Goal: Information Seeking & Learning: Learn about a topic

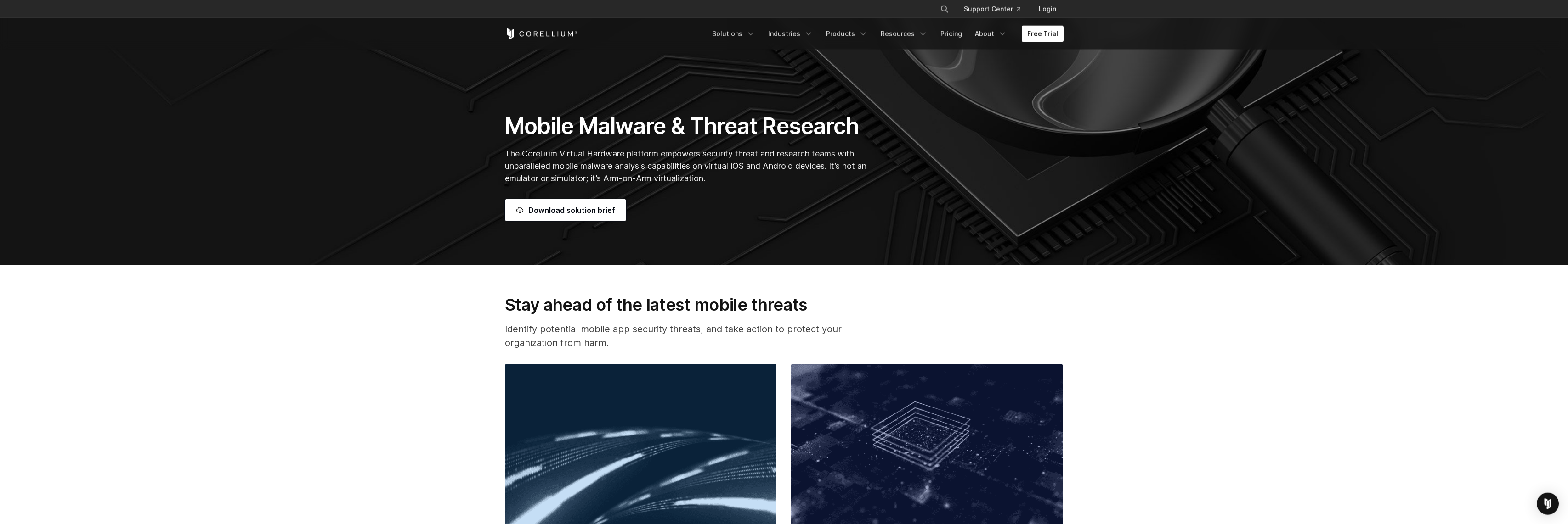
scroll to position [284, 0]
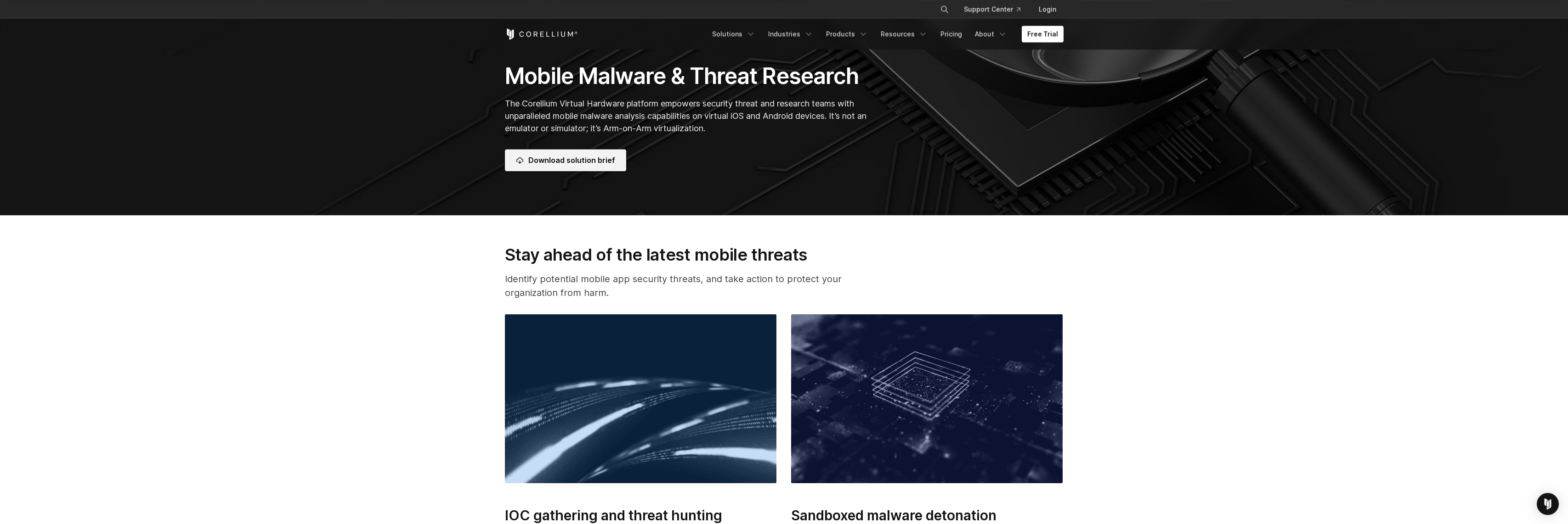
click at [556, 159] on link "Download solution brief" at bounding box center [565, 160] width 121 height 22
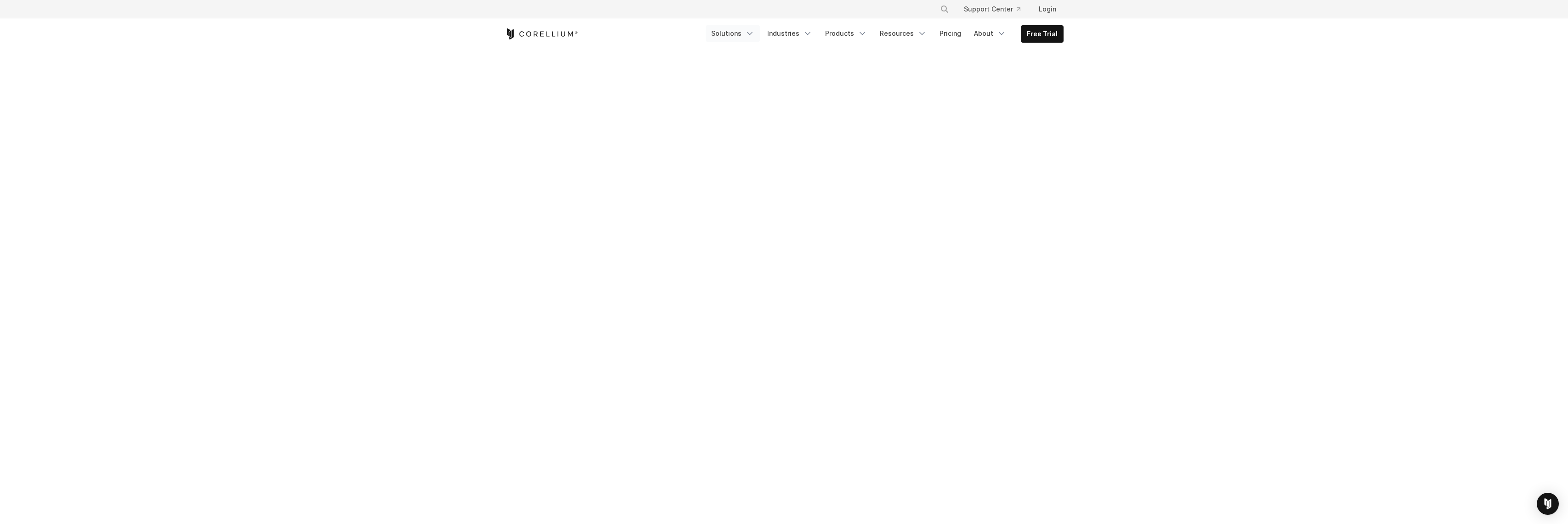
click at [742, 34] on link "Solutions" at bounding box center [732, 33] width 54 height 17
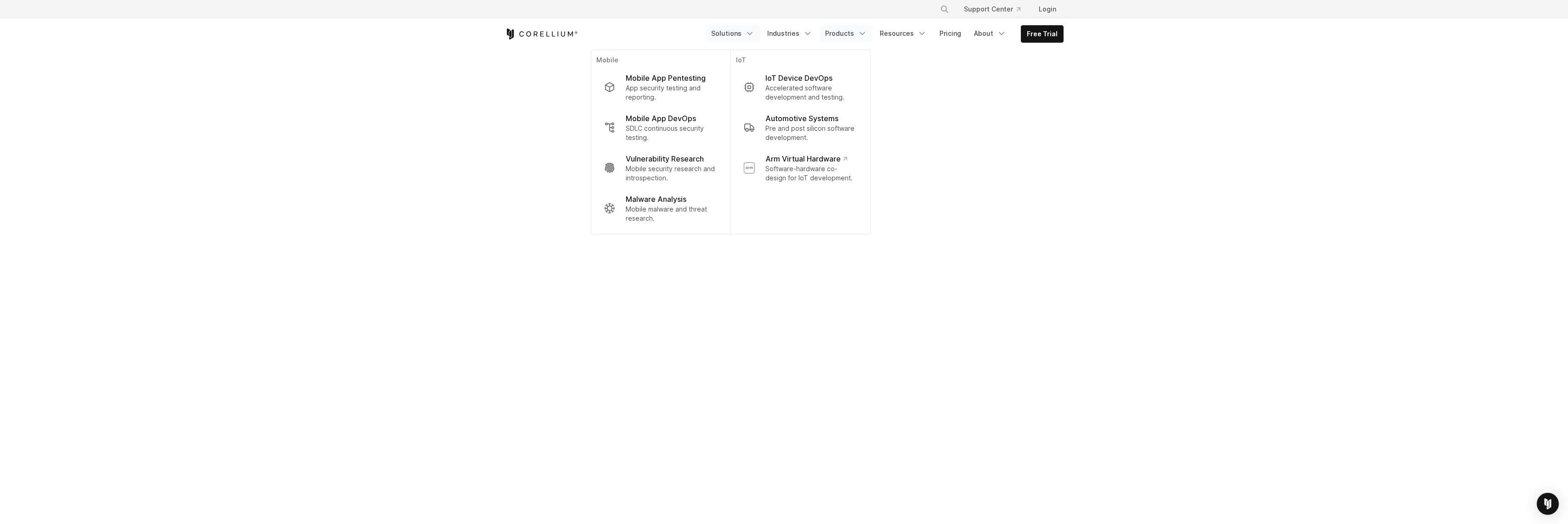
click at [844, 31] on link "Products" at bounding box center [846, 33] width 53 height 17
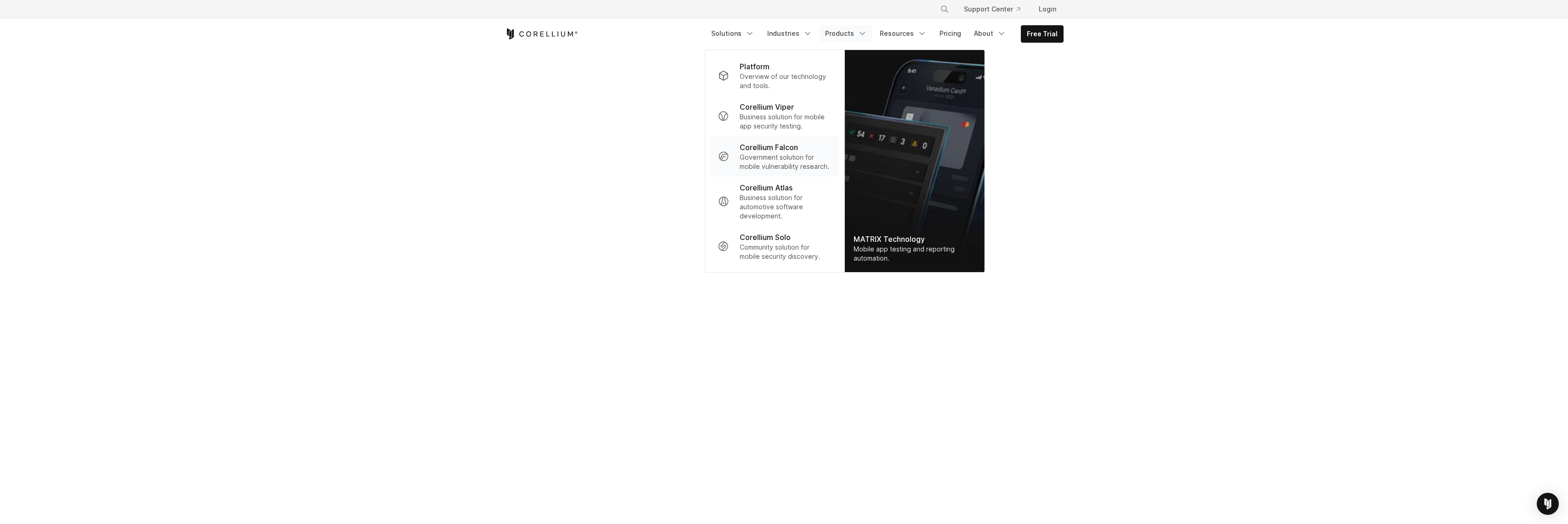
click at [789, 150] on p "Corellium Falcon" at bounding box center [769, 147] width 58 height 11
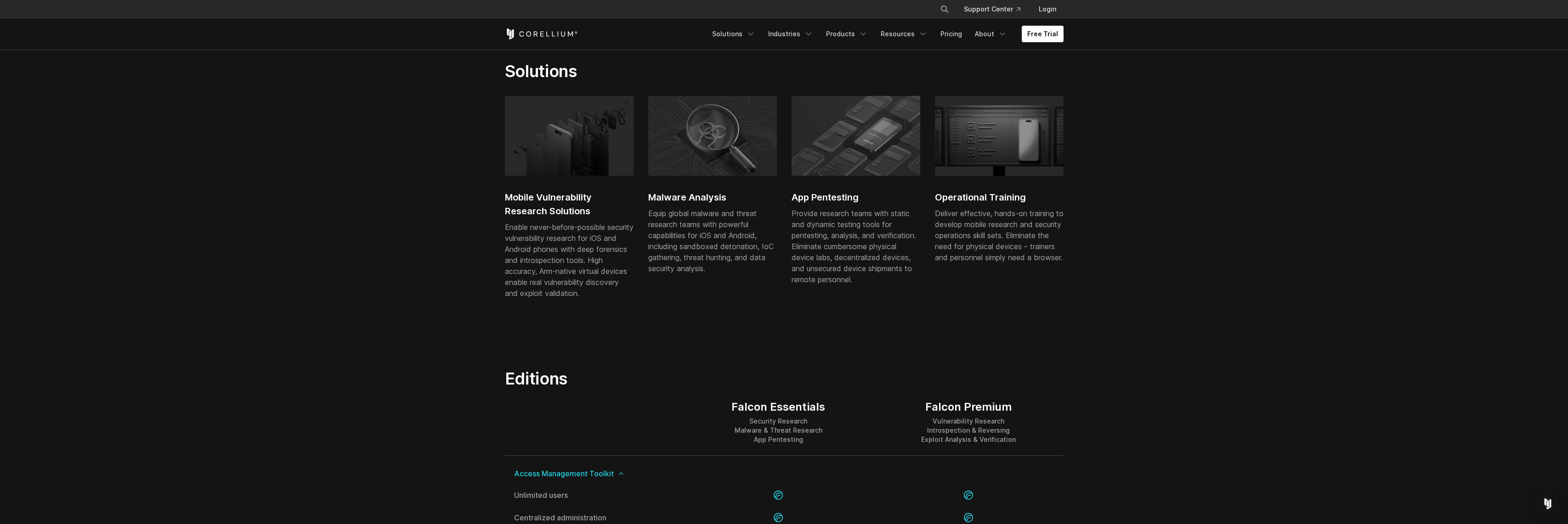
scroll to position [638, 0]
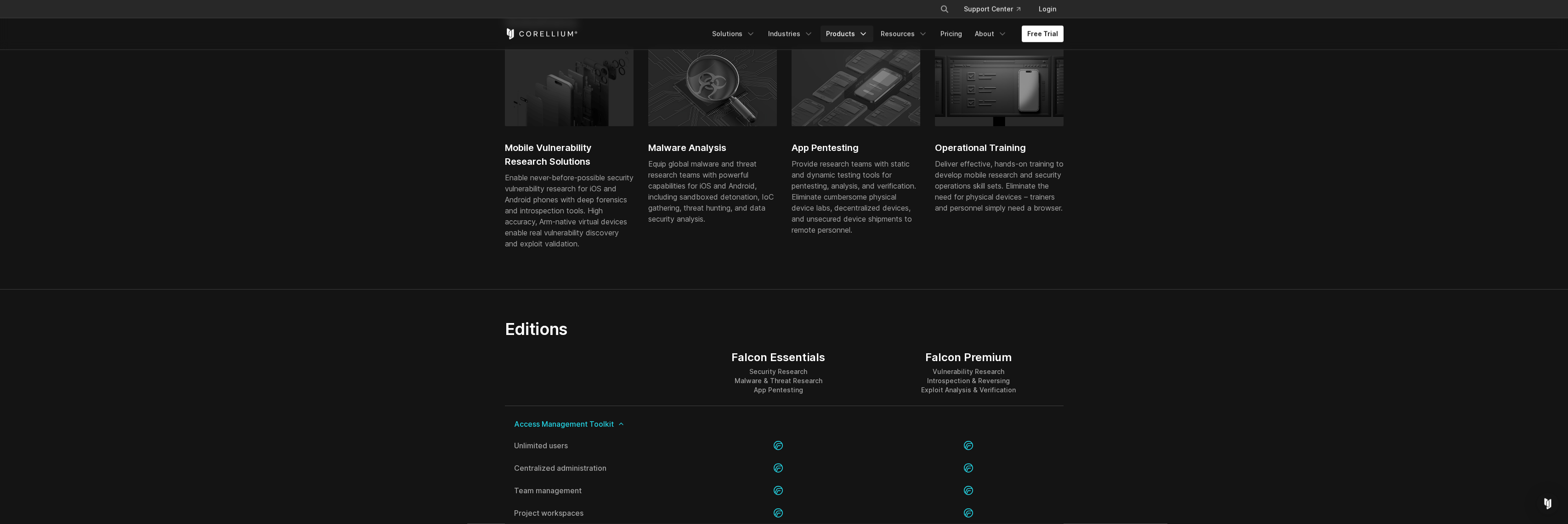
click at [858, 29] on link "Products" at bounding box center [847, 34] width 53 height 17
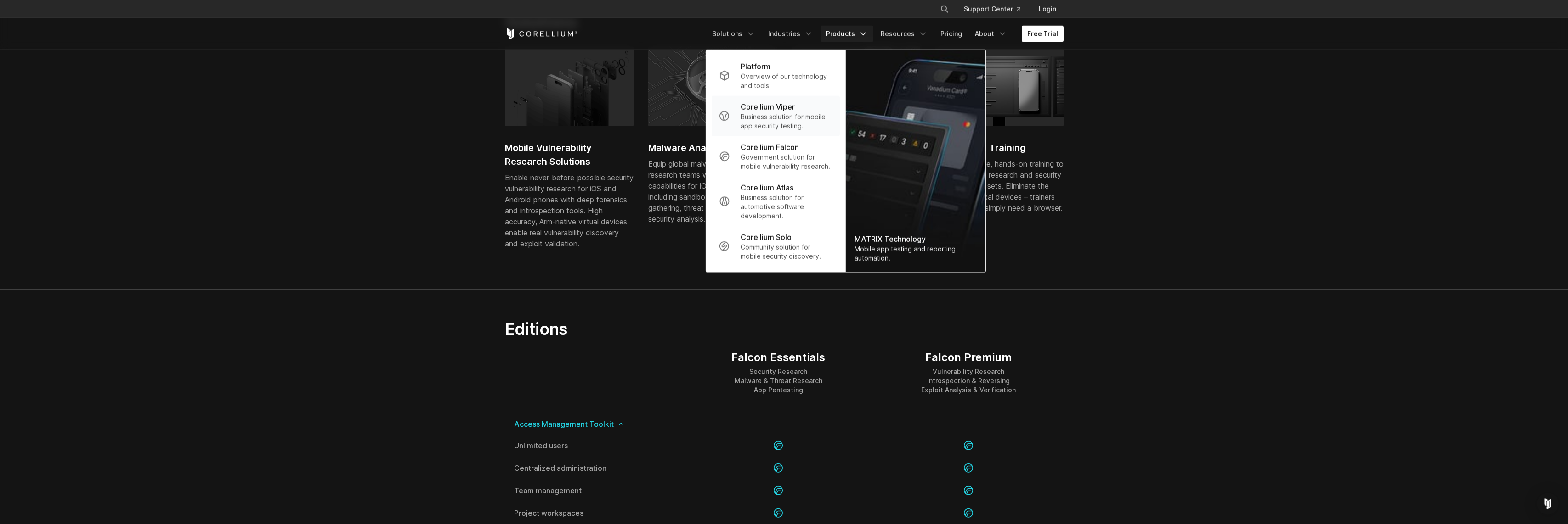
click at [802, 110] on div "Corellium Viper" at bounding box center [786, 106] width 91 height 11
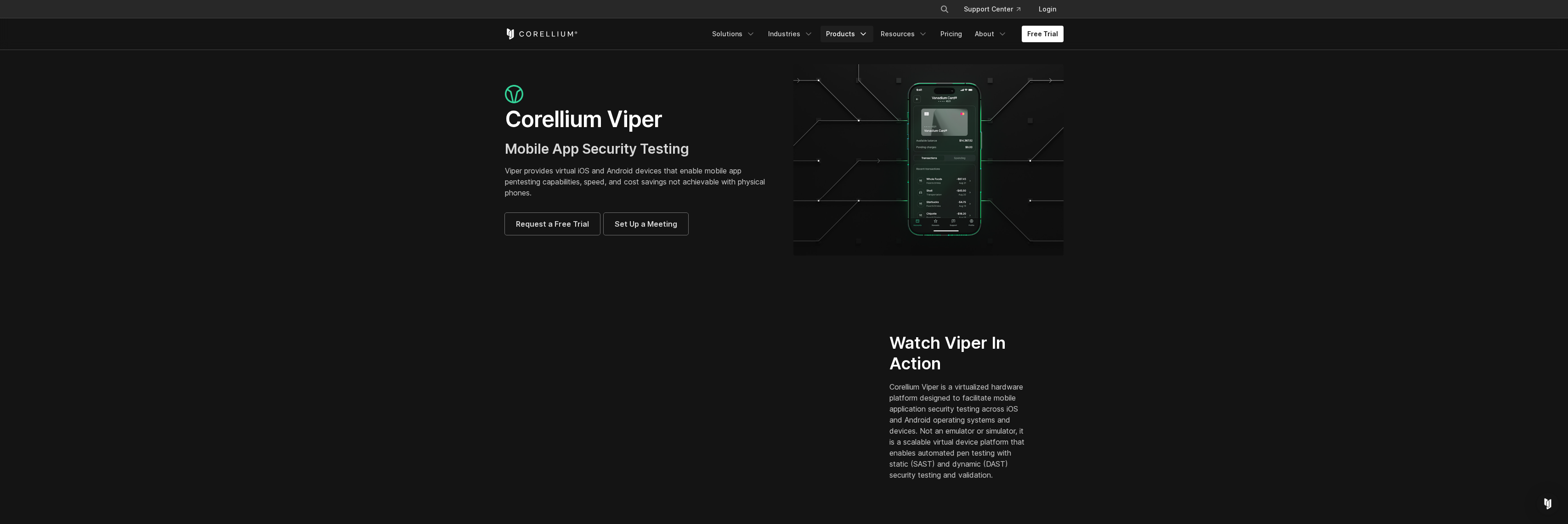
click at [856, 34] on link "Products" at bounding box center [847, 34] width 53 height 17
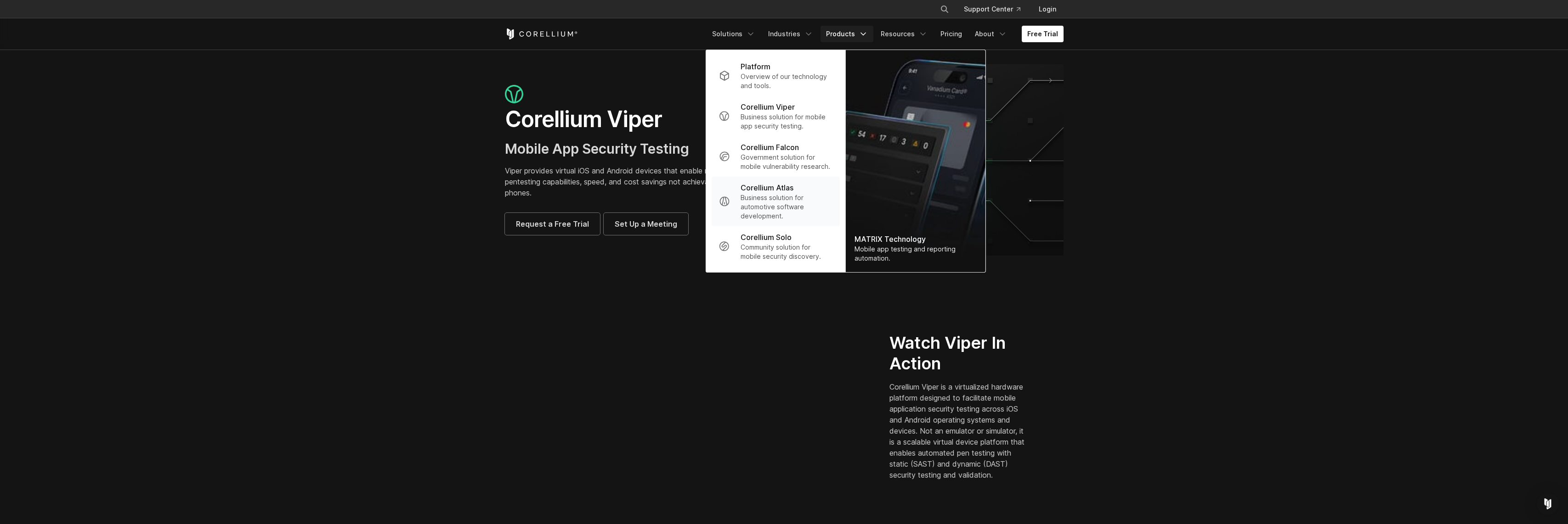
click at [801, 204] on p "Business solution for automotive software development." at bounding box center [786, 207] width 91 height 27
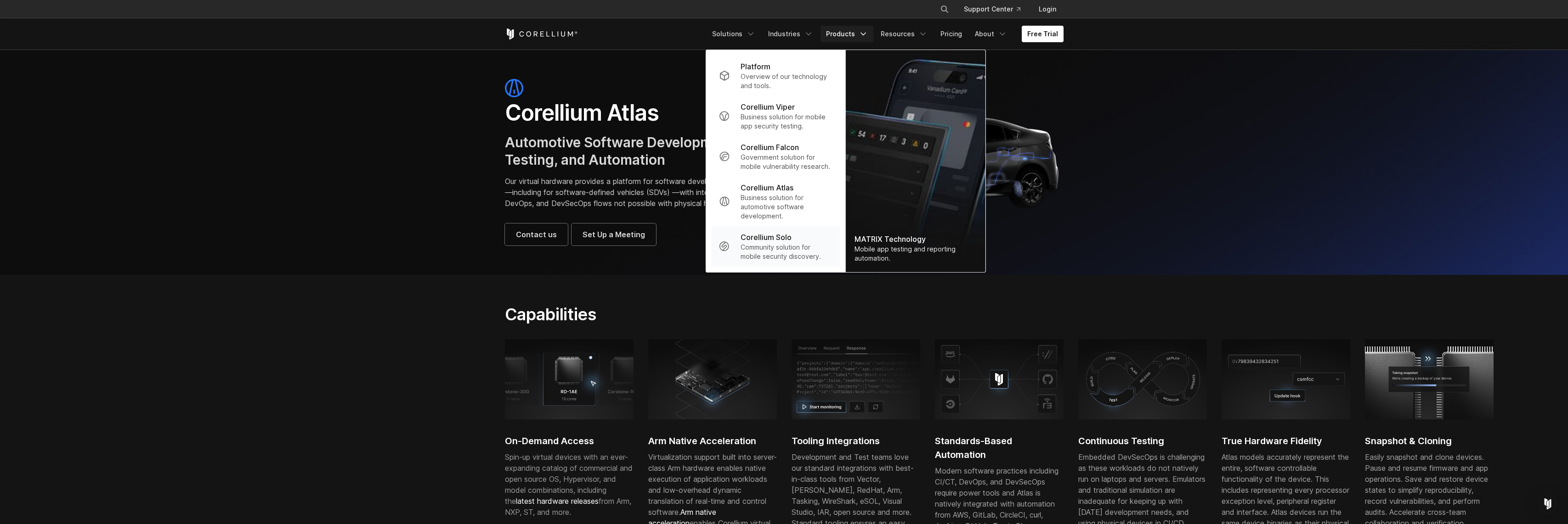
click at [792, 240] on p "Corellium Solo" at bounding box center [766, 237] width 51 height 11
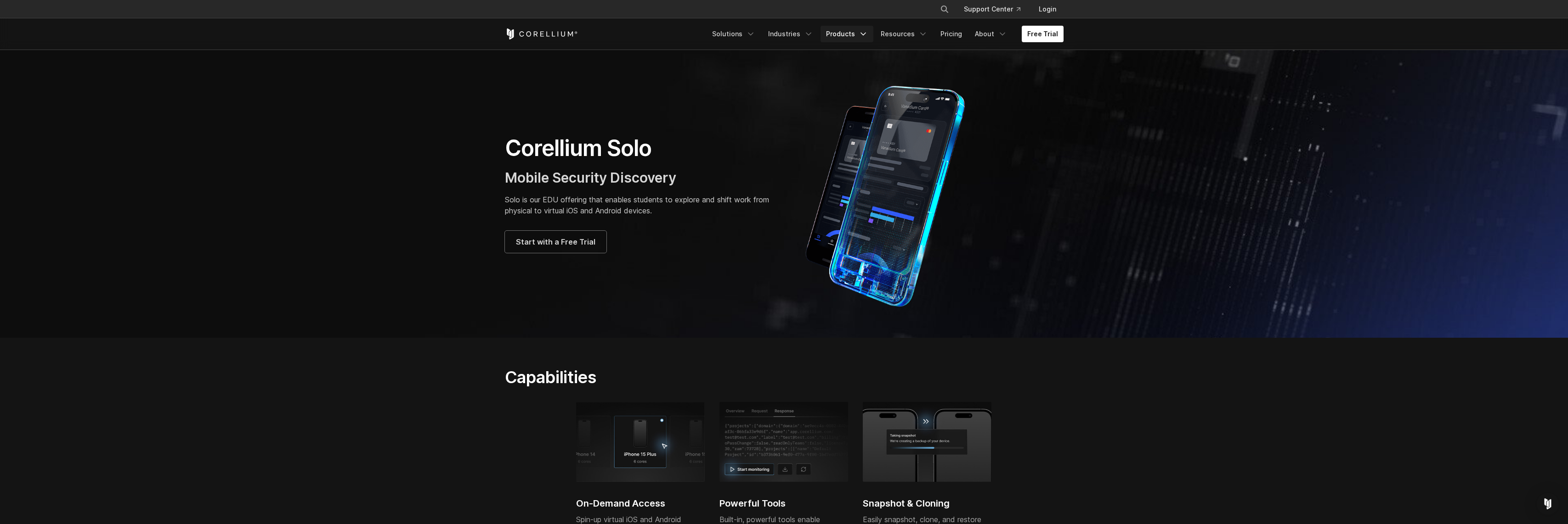
click at [843, 32] on link "Products" at bounding box center [847, 34] width 53 height 17
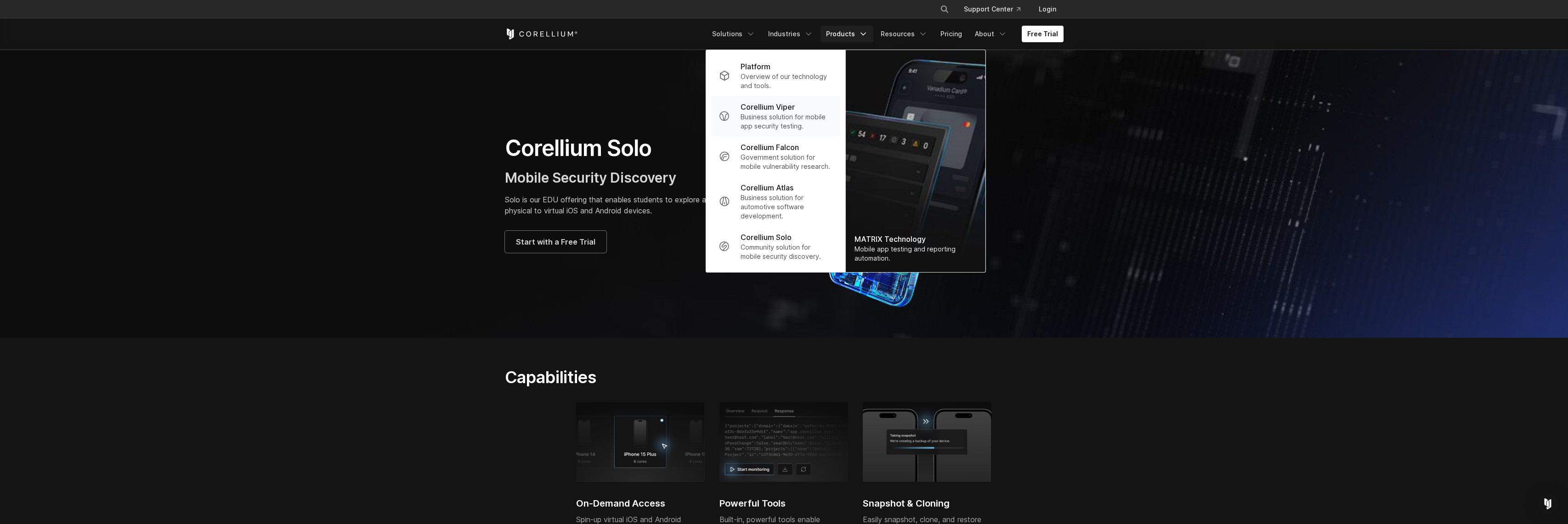
click at [786, 116] on p "Business solution for mobile app security testing." at bounding box center [786, 122] width 91 height 19
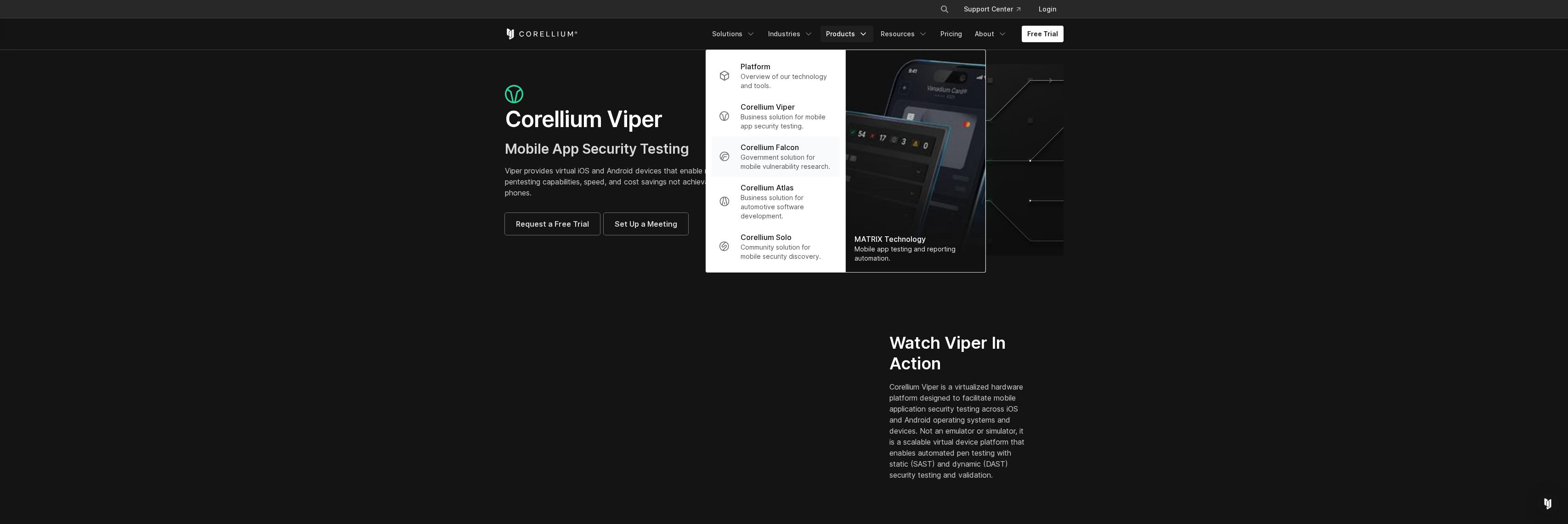
click at [792, 159] on p "Government solution for mobile vulnerability research." at bounding box center [786, 162] width 91 height 19
